Goal: Download file/media

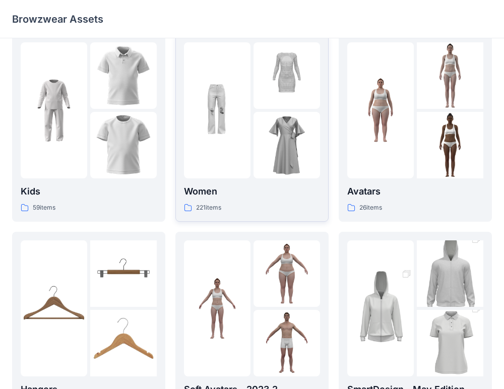
scroll to position [17, 0]
click at [395, 187] on p "Avatars" at bounding box center [415, 191] width 136 height 14
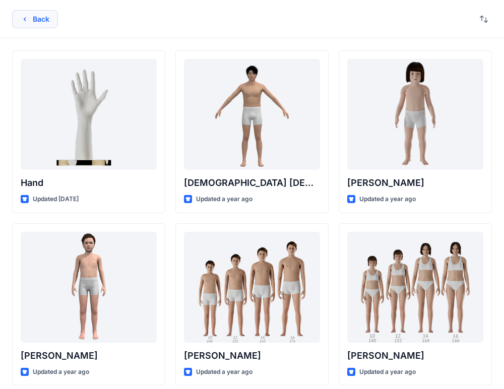
click at [33, 15] on button "Back" at bounding box center [35, 19] width 46 height 18
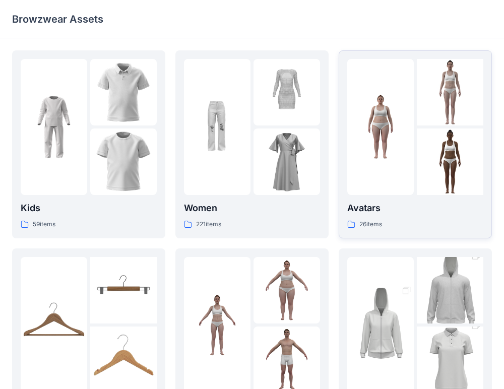
click at [377, 217] on div "Avatars 26 items" at bounding box center [415, 215] width 136 height 29
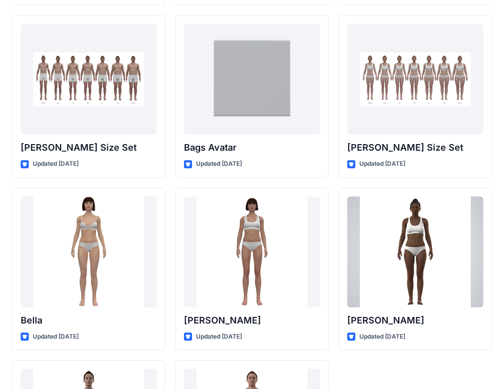
scroll to position [1068, 0]
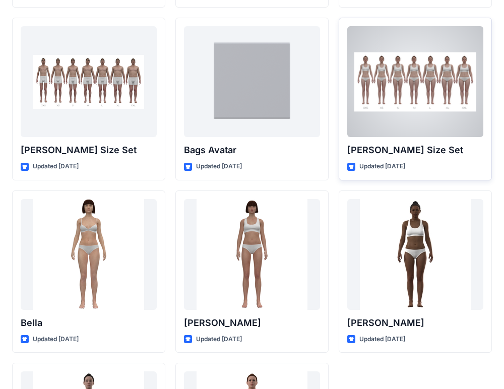
click at [387, 120] on div at bounding box center [415, 81] width 136 height 111
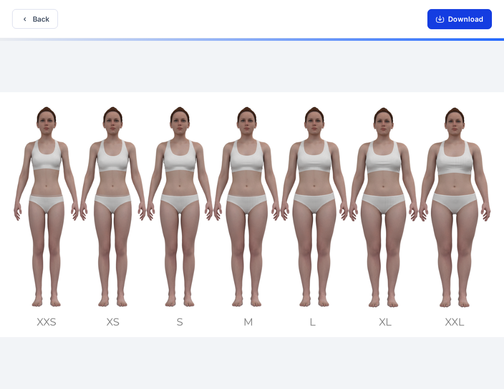
click at [448, 19] on button "Download" at bounding box center [459, 19] width 64 height 20
